Goal: Task Accomplishment & Management: Use online tool/utility

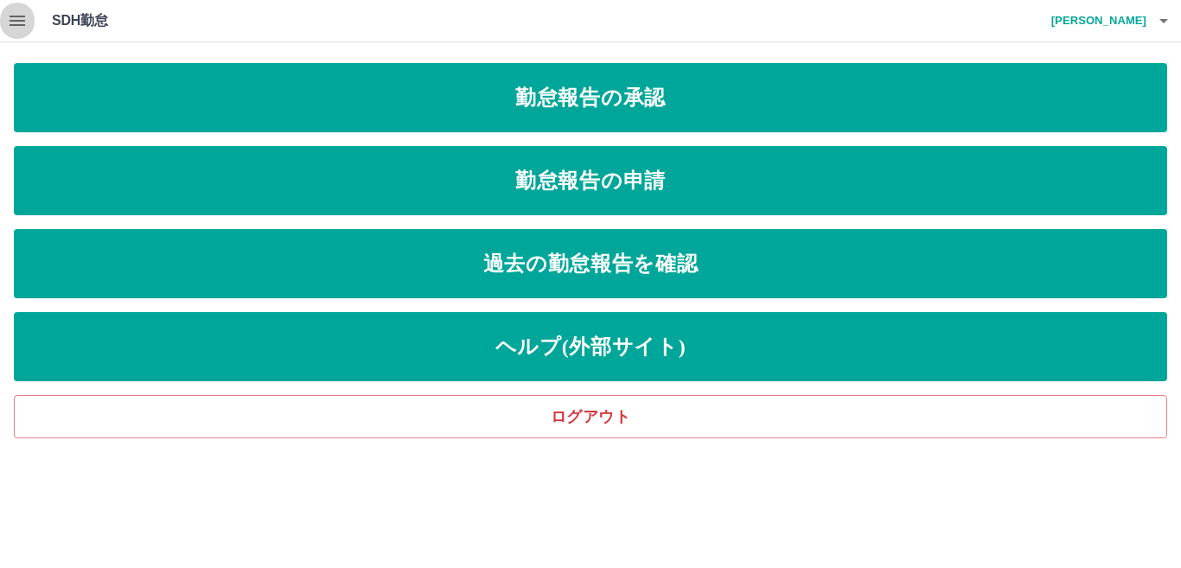
click at [19, 23] on icon "button" at bounding box center [17, 20] width 21 height 21
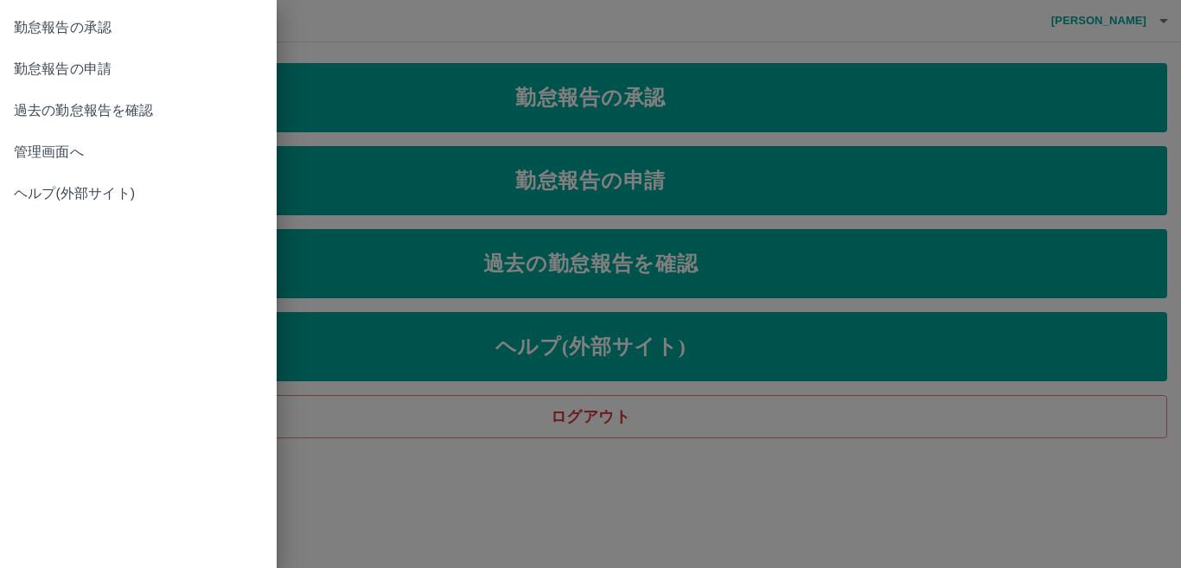
click at [61, 147] on span "管理画面へ" at bounding box center [138, 152] width 249 height 21
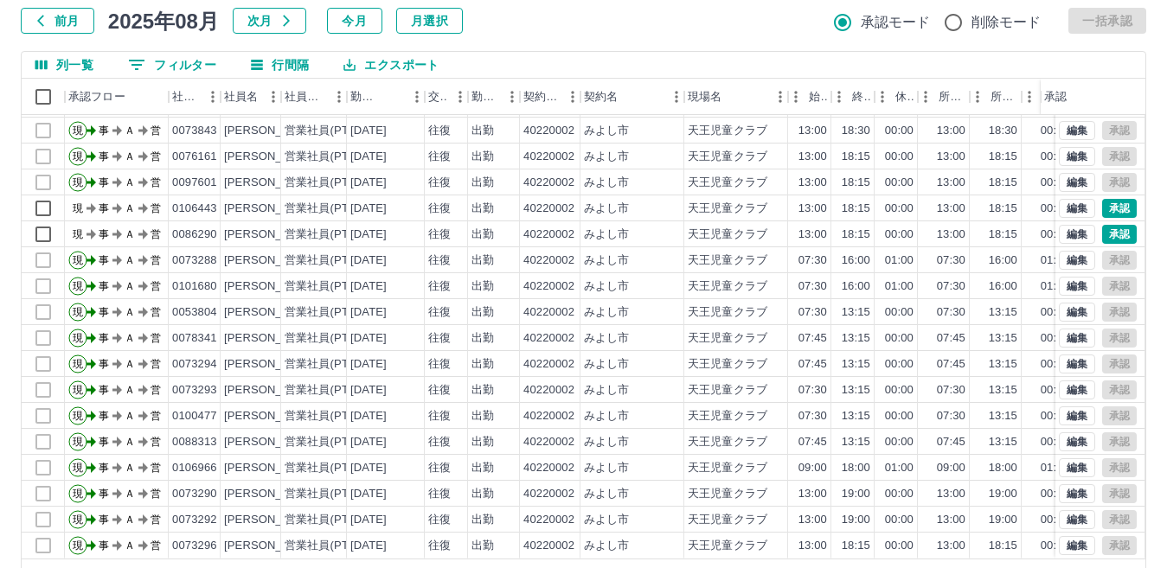
scroll to position [163, 0]
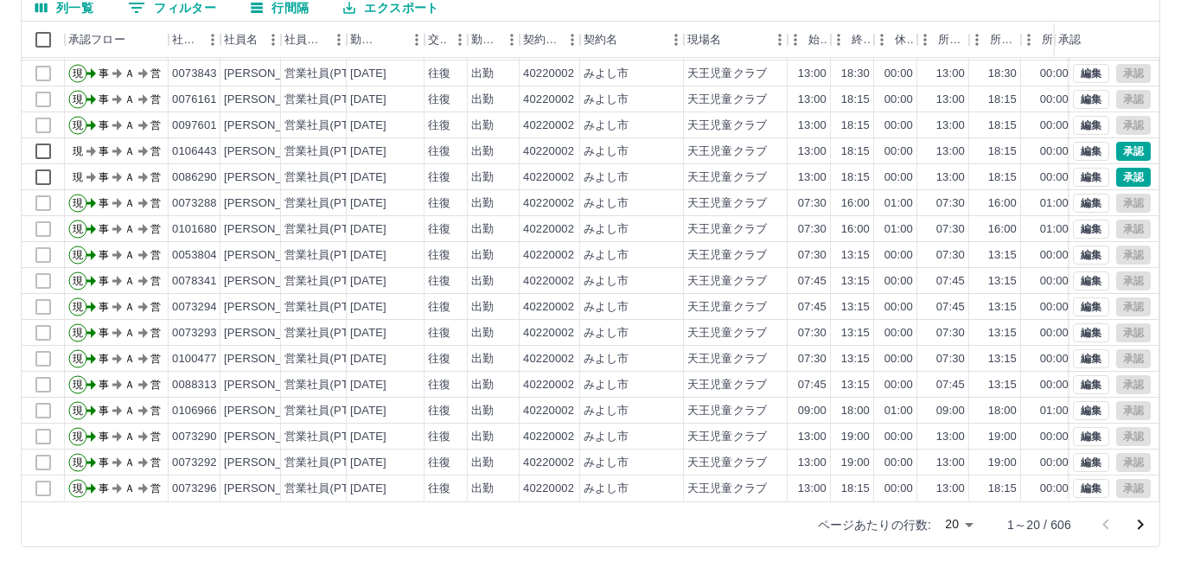
click at [960, 528] on body "SDH勤怠 [PERSON_NAME] 勤務実績承認 前月 [DATE] 次月 今月 月選択 承認モード 削除モード 一括承認 列一覧 0 フィルター 行間隔…" at bounding box center [590, 202] width 1181 height 731
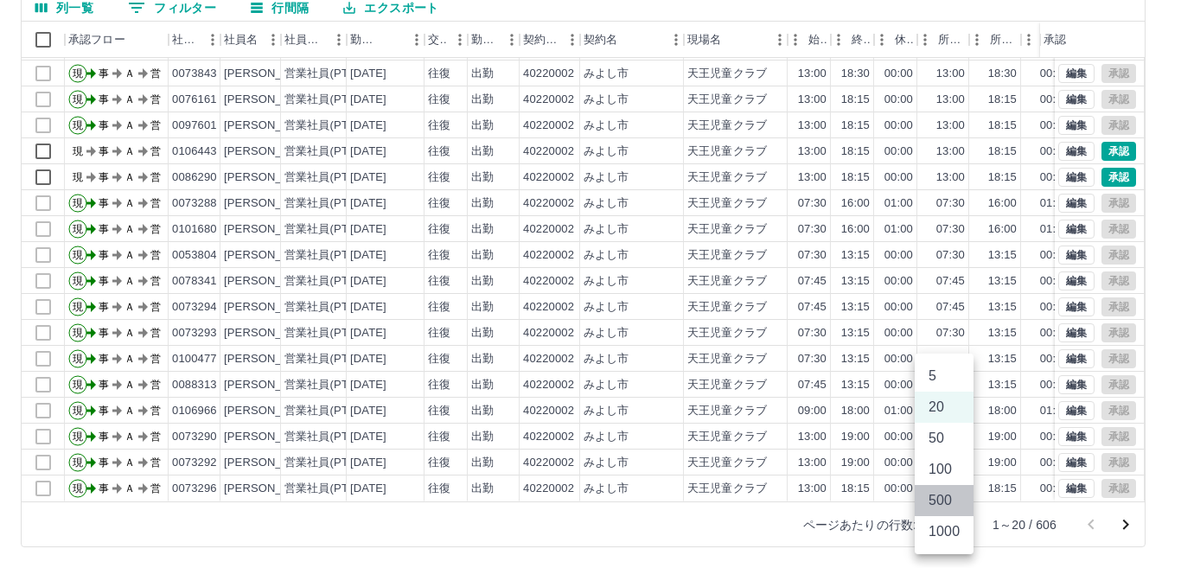
click at [928, 499] on li "500" at bounding box center [944, 500] width 59 height 31
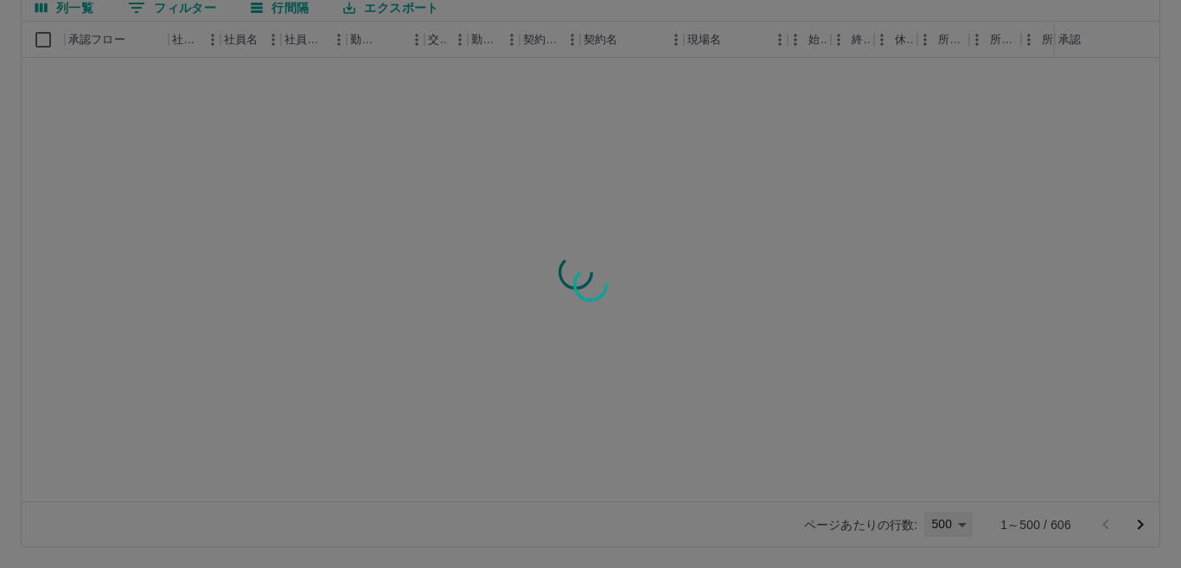
type input "***"
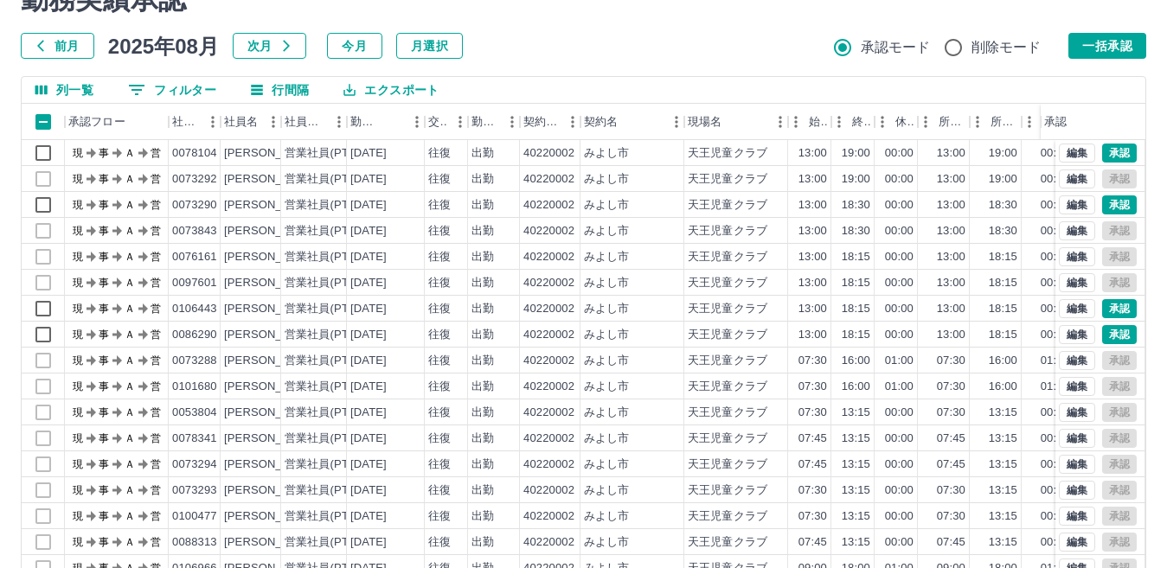
scroll to position [0, 0]
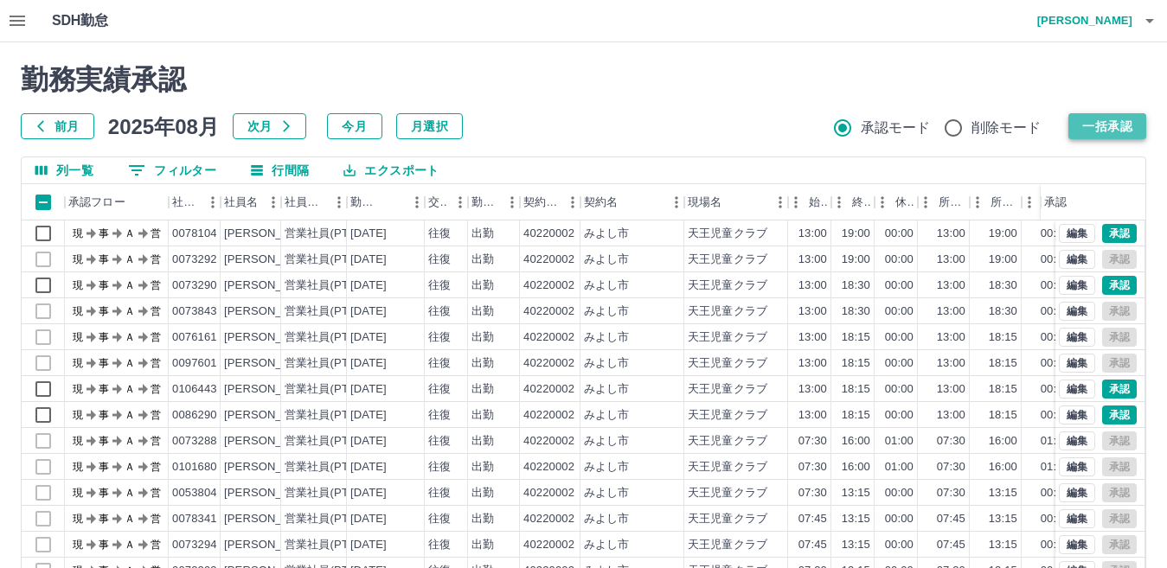
click at [1107, 125] on button "一括承認" at bounding box center [1107, 126] width 78 height 26
